Goal: Task Accomplishment & Management: Manage account settings

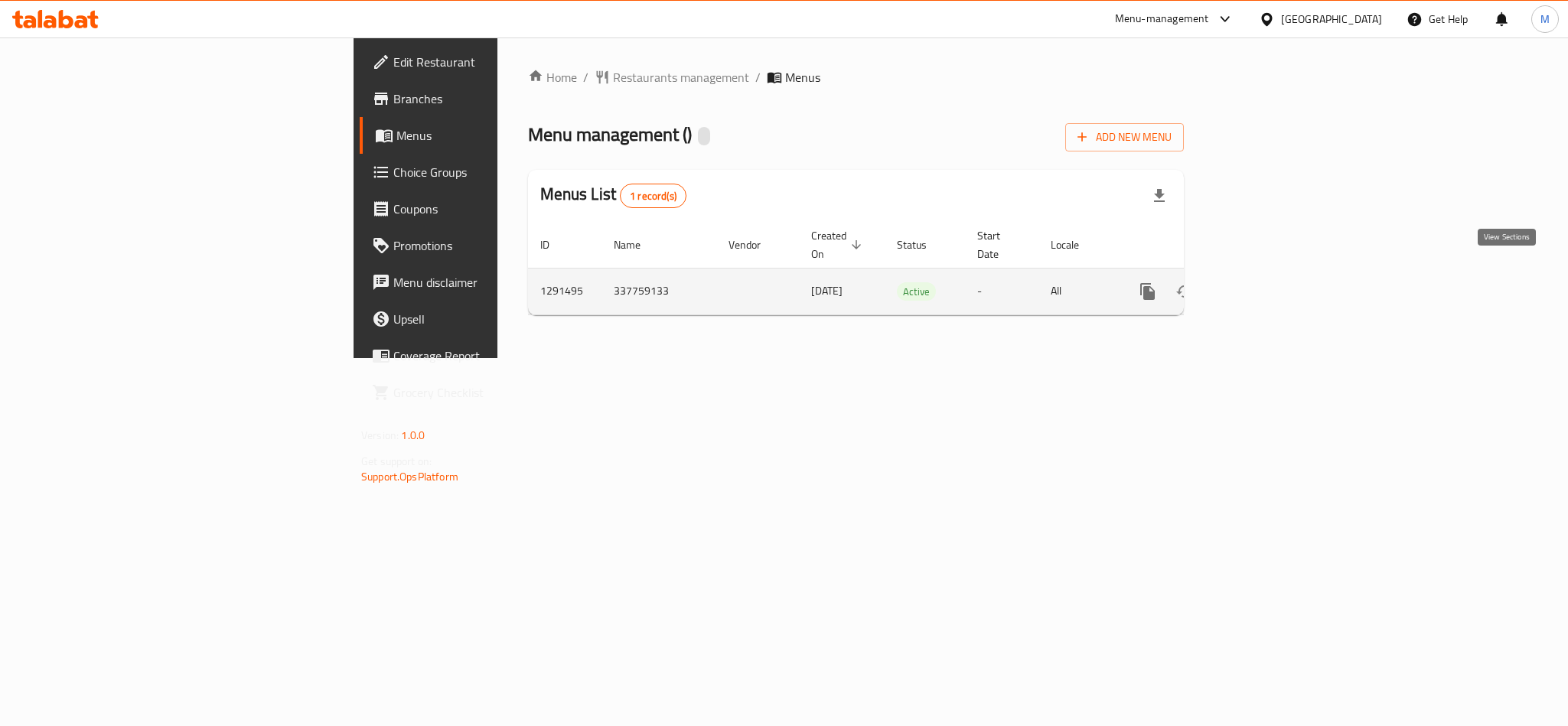
click at [1267, 282] on icon "enhanced table" at bounding box center [1259, 291] width 19 height 19
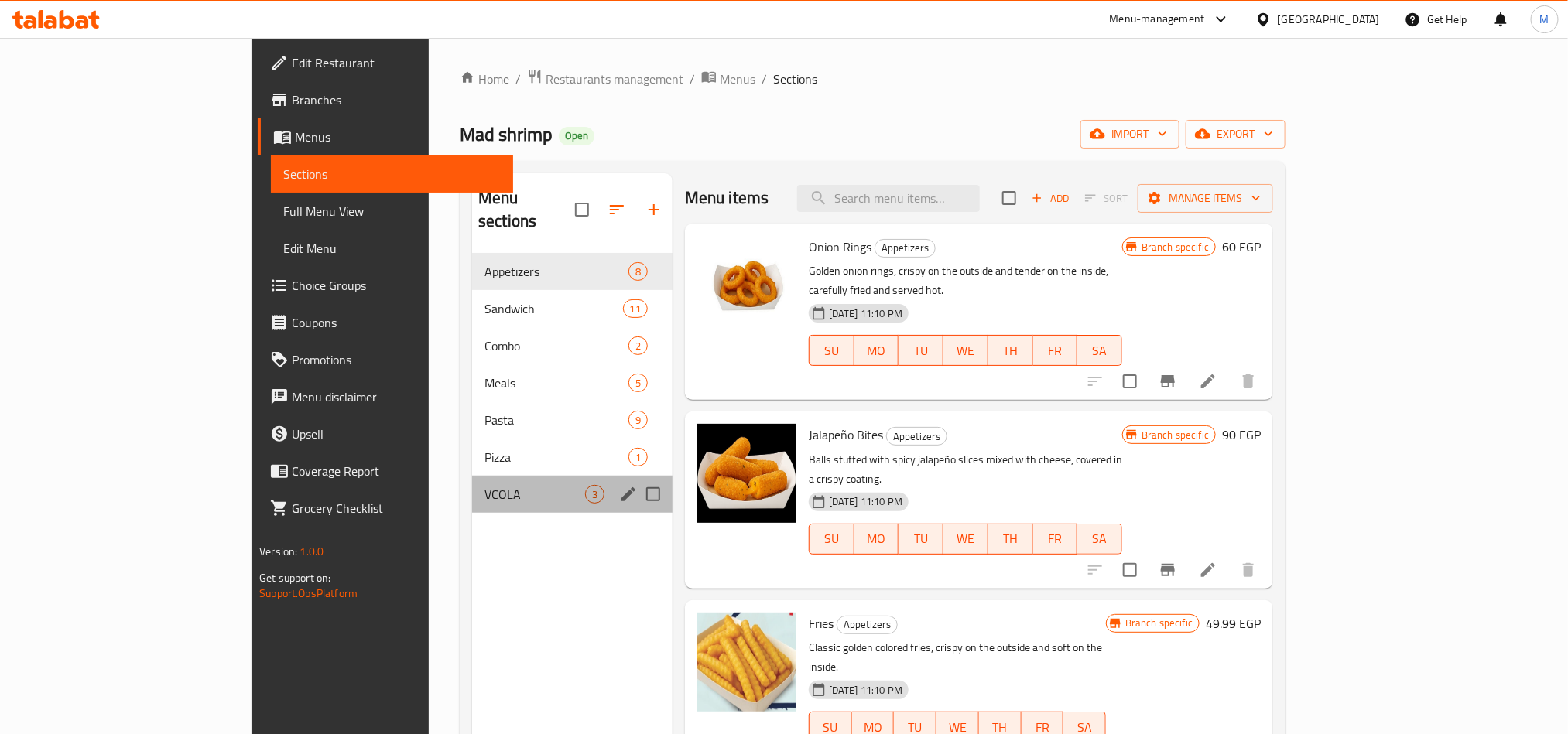
click at [485, 485] on span "VCOLA" at bounding box center [535, 495] width 101 height 19
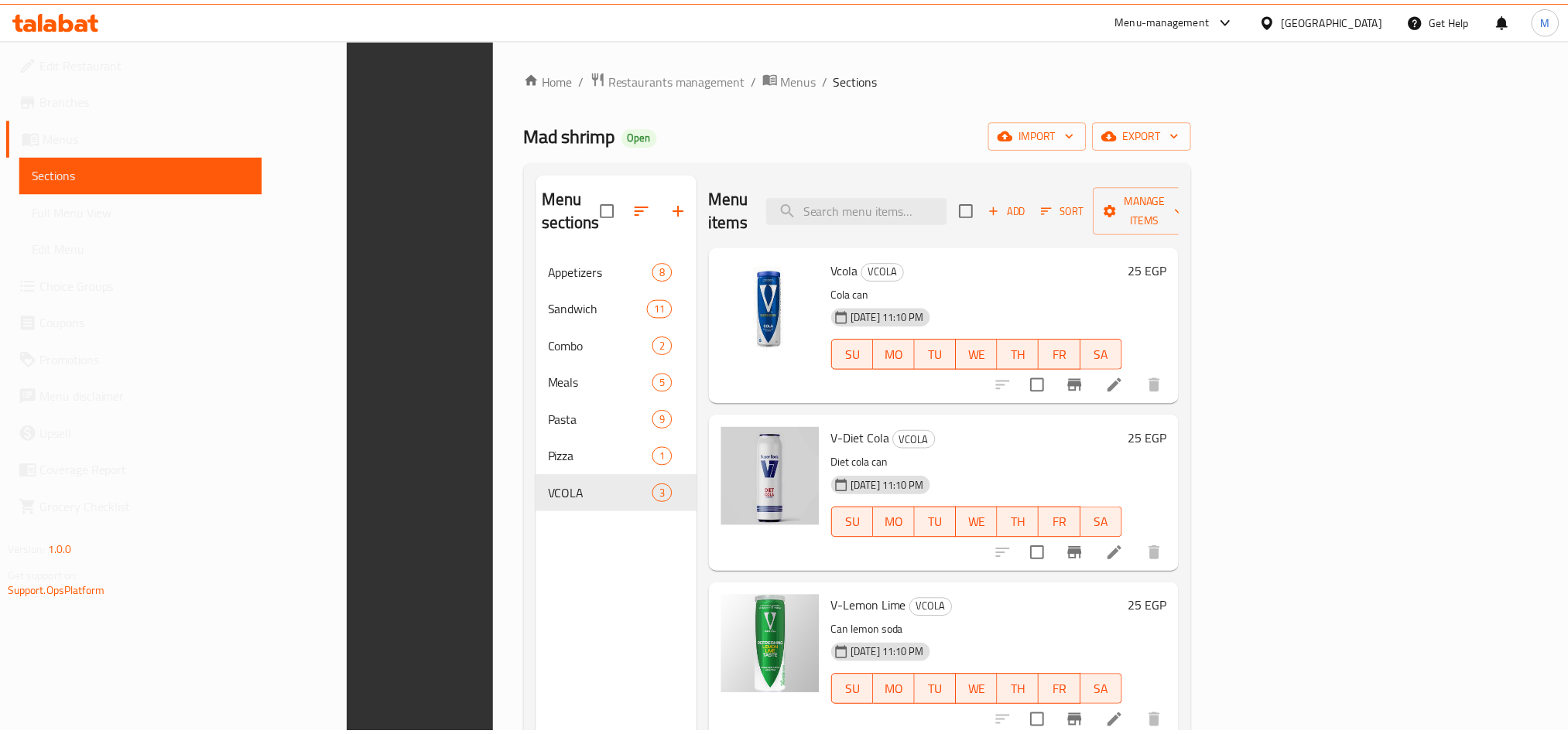
scroll to position [217, 0]
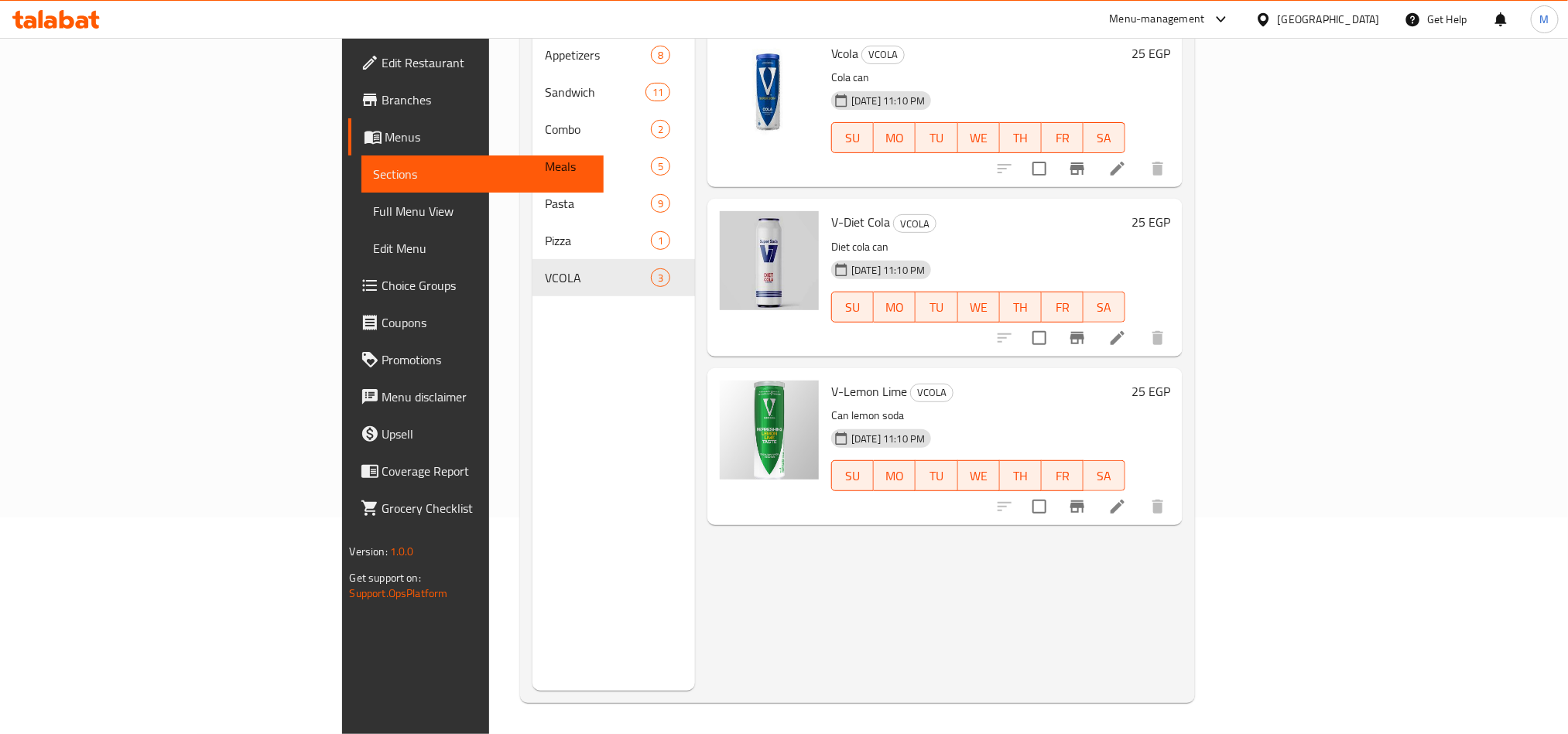
click at [923, 567] on div "Menu items Add Sort Manage items Vcola VCOLA Cola can [DATE] 11:10 PM SU MO TU …" at bounding box center [938, 324] width 488 height 734
click at [927, 641] on div "Menu items Add Sort Manage items Vcola VCOLA Cola can [DATE] 11:10 PM SU MO TU …" at bounding box center [938, 324] width 488 height 734
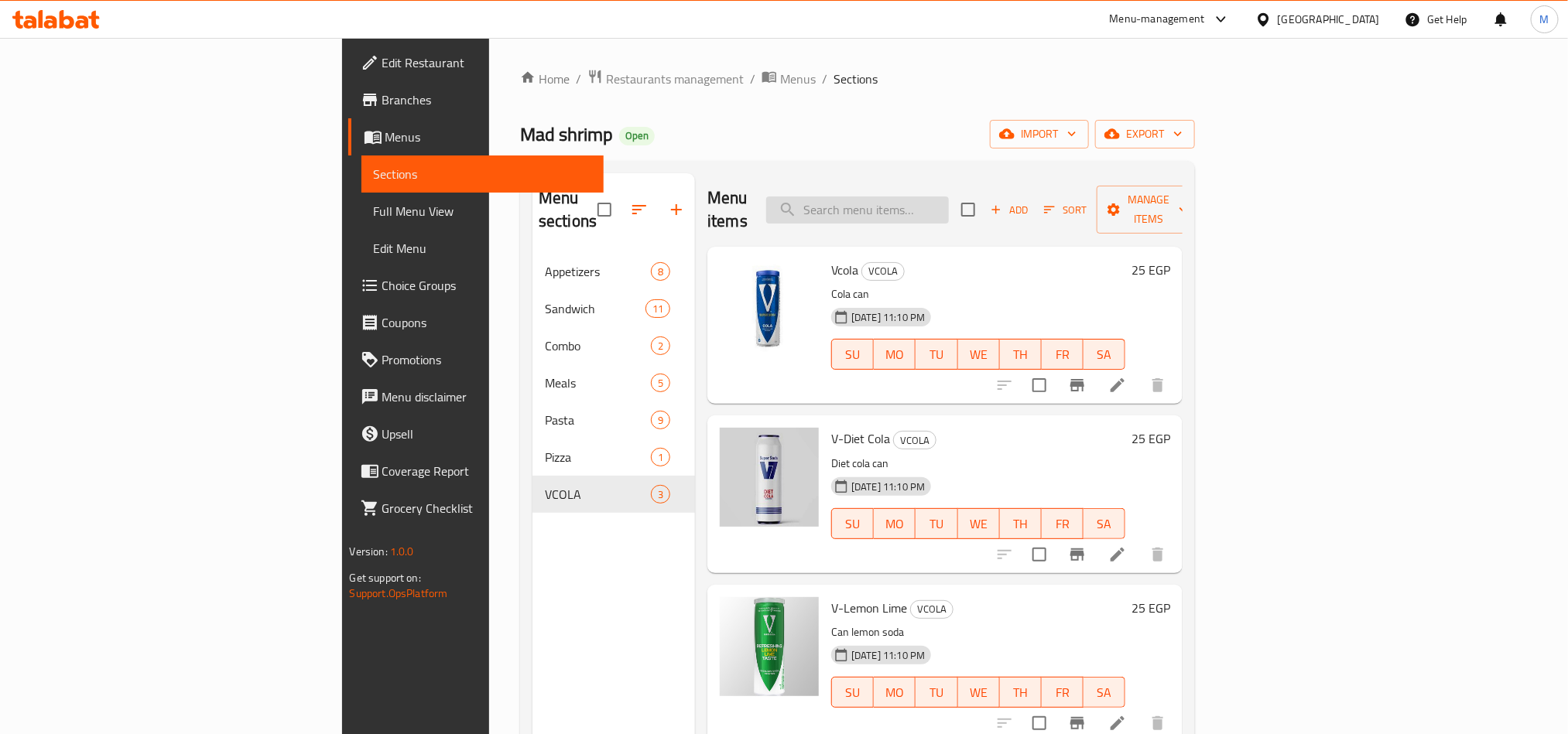
click at [943, 200] on input "search" at bounding box center [857, 209] width 183 height 27
paste input "ساندوتش مع بطاطس صغير و سوفت درينك"
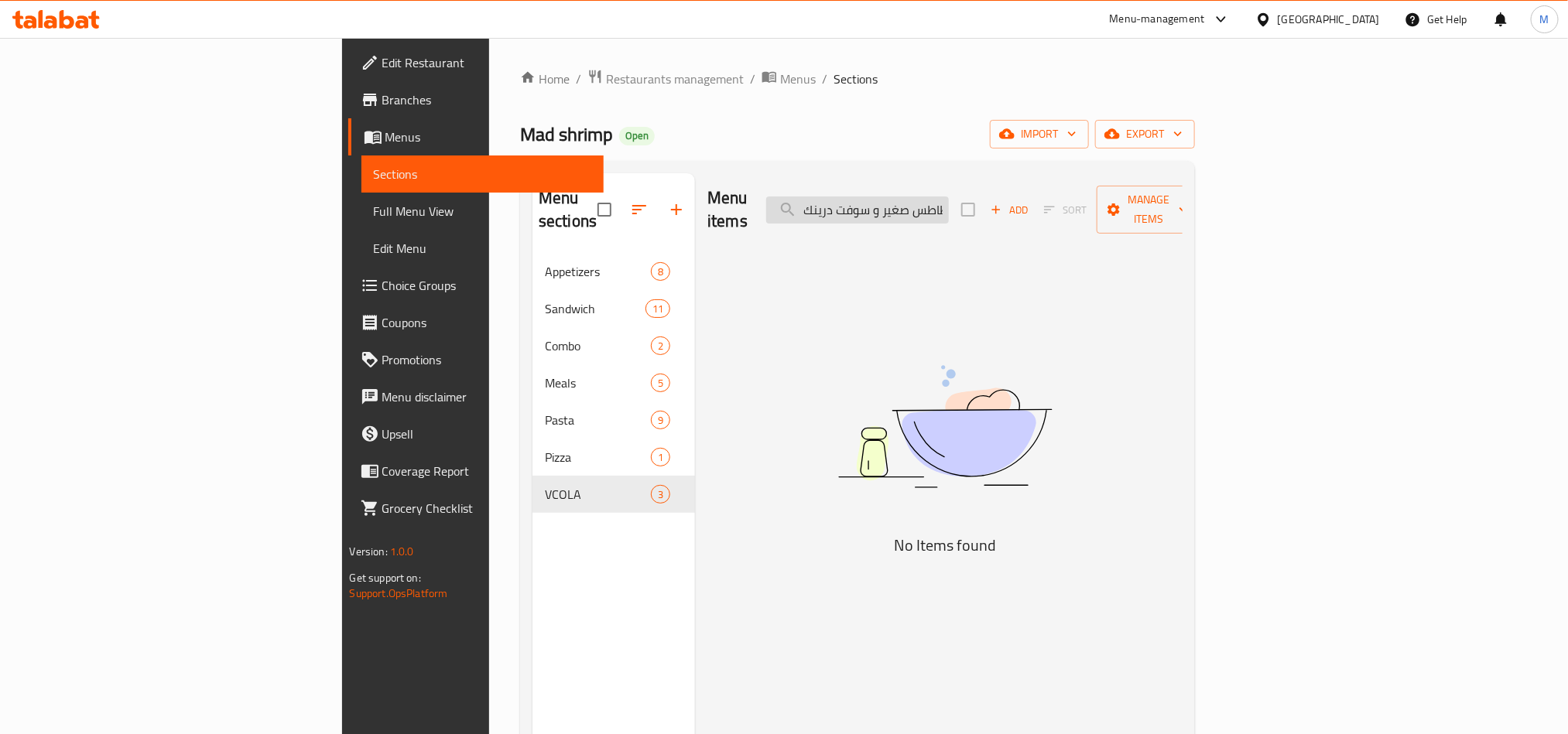
click at [927, 199] on input "ساندوتش مع بطاطس صغير و سوفت درينك" at bounding box center [857, 209] width 183 height 27
click at [927, 199] on input "ساندوتش مع بطاطس صغير و سوفت درينك" at bounding box center [857, 209] width 183 height 27
paste input "Fire mad smash single"
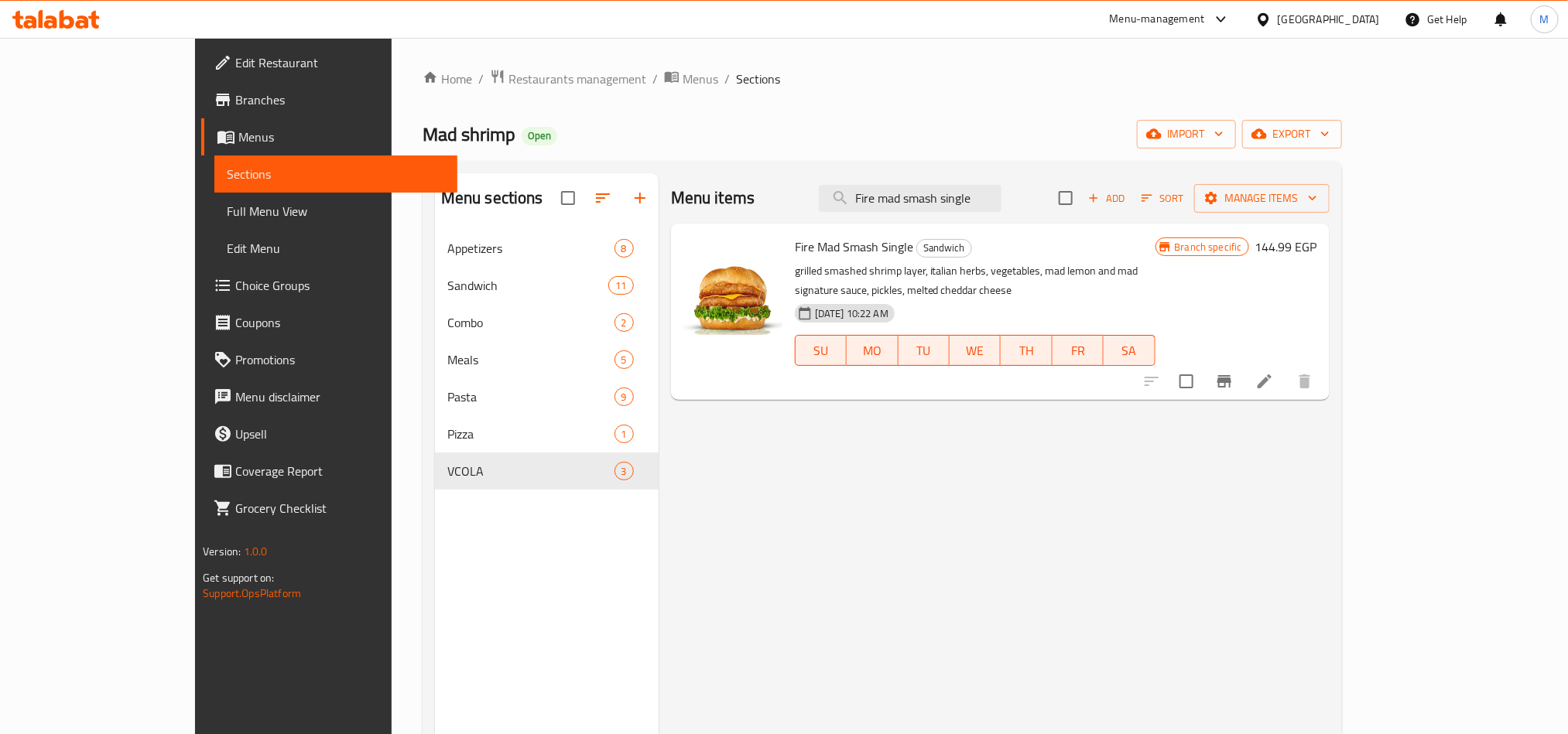
type input "Fire mad smash single"
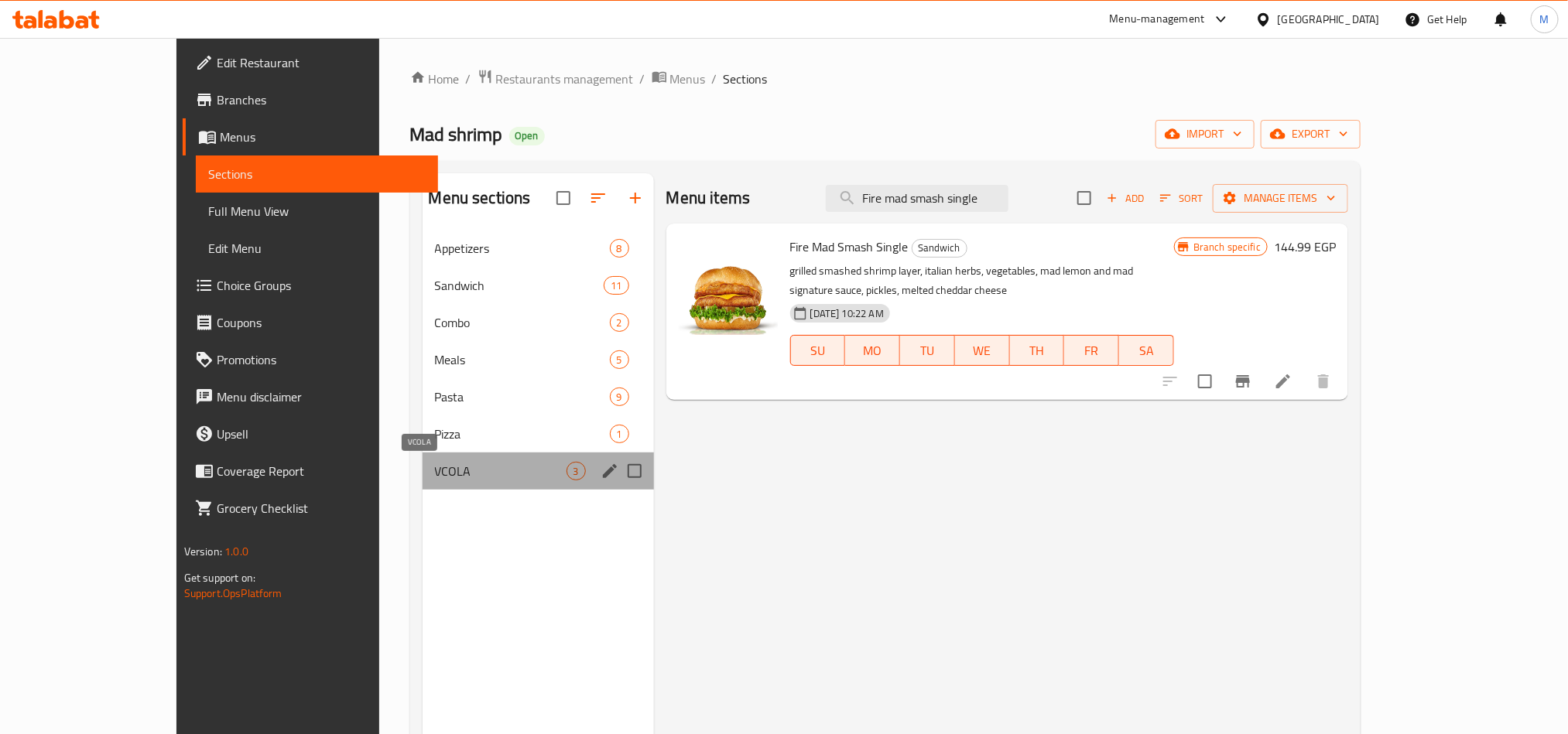
click at [435, 467] on span "VCOLA" at bounding box center [500, 471] width 132 height 19
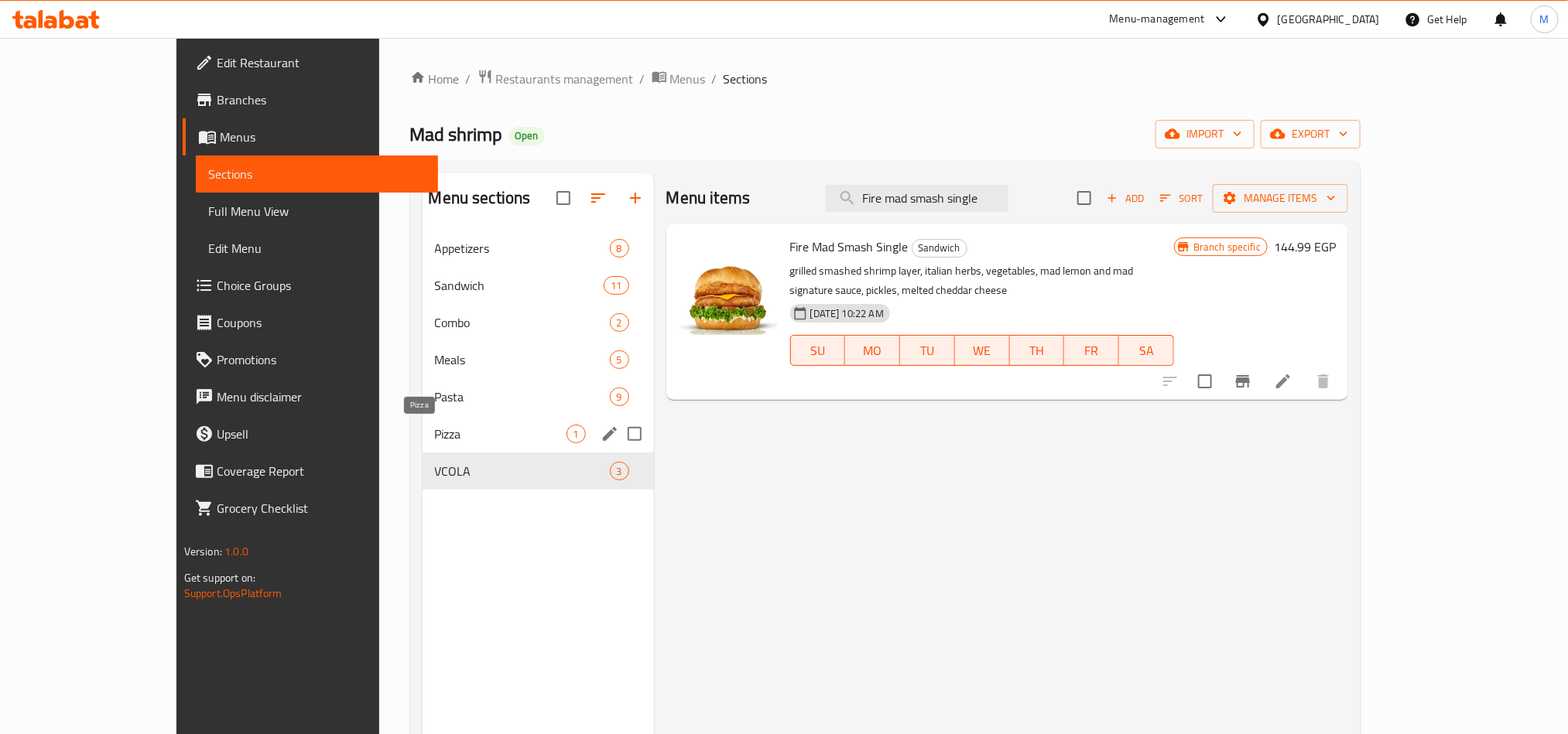
click at [435, 432] on span "Pizza" at bounding box center [500, 434] width 132 height 19
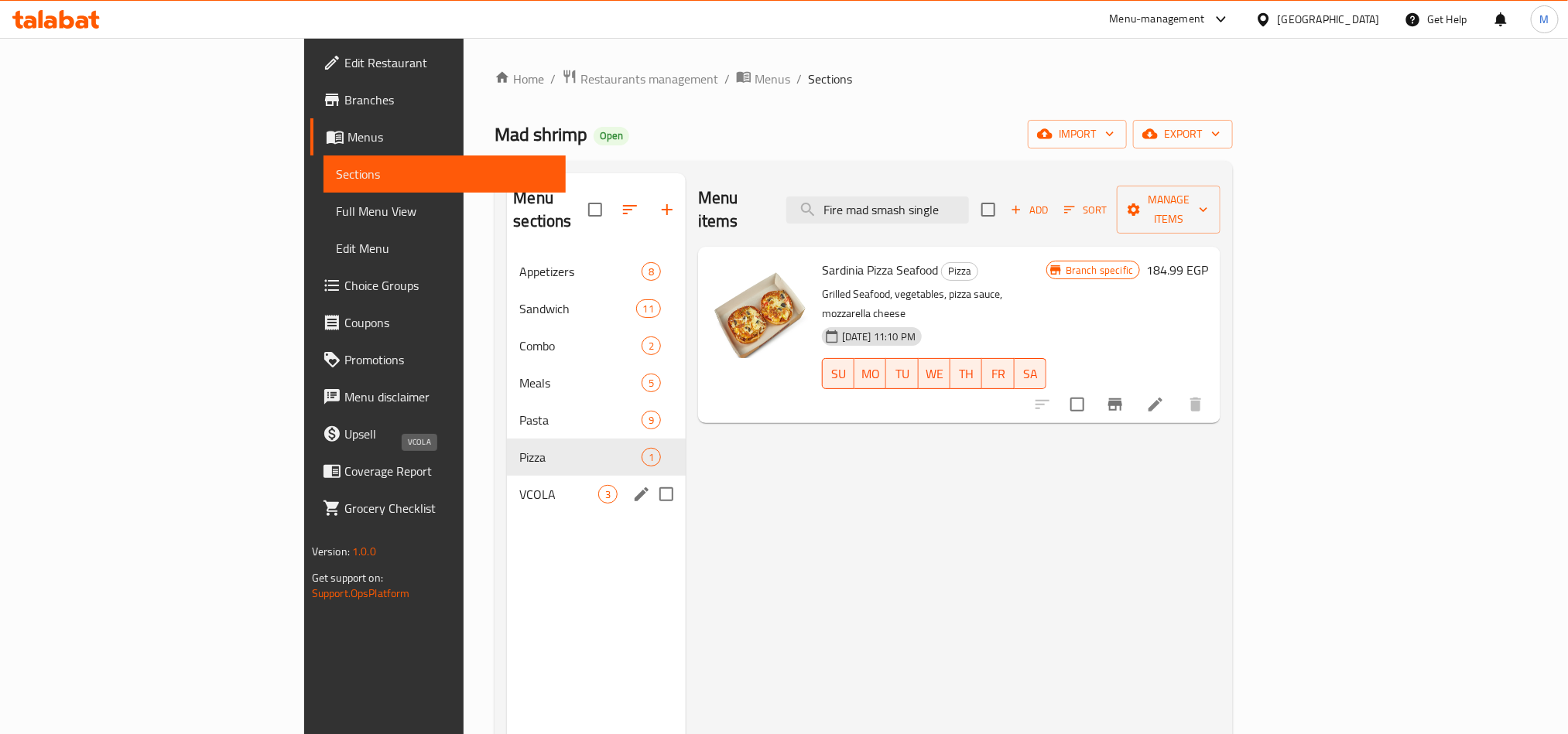
click at [519, 485] on span "VCOLA" at bounding box center [558, 495] width 78 height 19
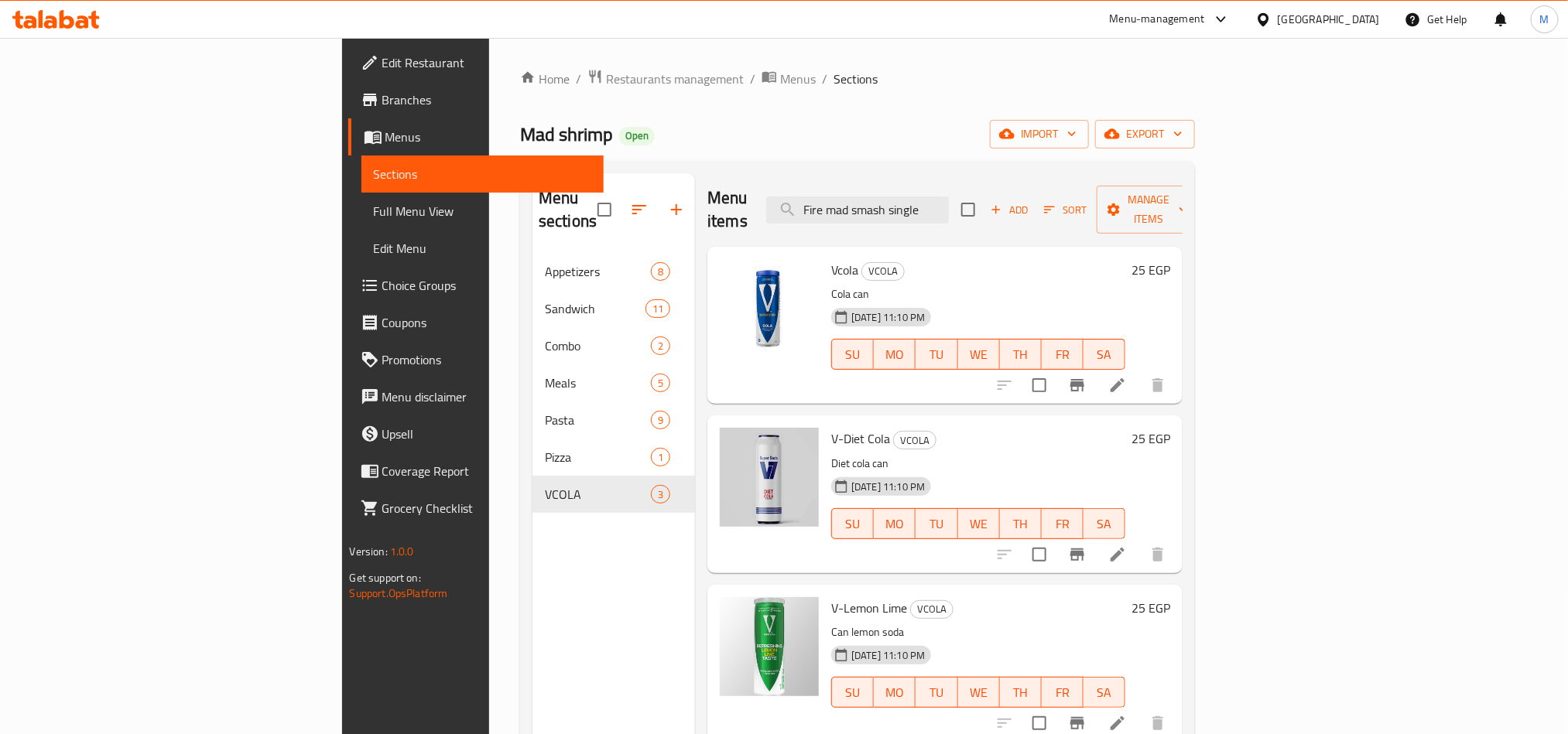
click at [1078, 200] on div "Menu items Fire mad smash single Add Sort Manage items" at bounding box center [945, 209] width 475 height 73
click at [949, 196] on input "Fire mad smash single" at bounding box center [857, 209] width 183 height 27
